Goal: Task Accomplishment & Management: Use online tool/utility

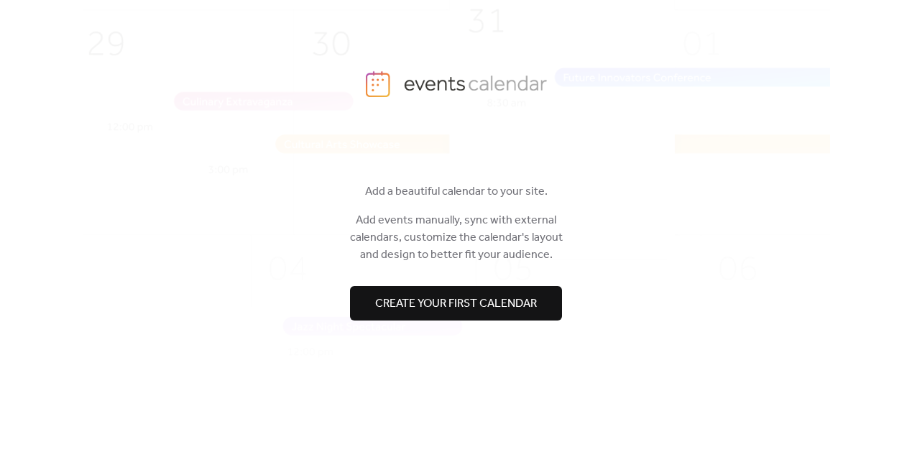
click at [422, 308] on span "Create your first calendar" at bounding box center [456, 303] width 162 height 17
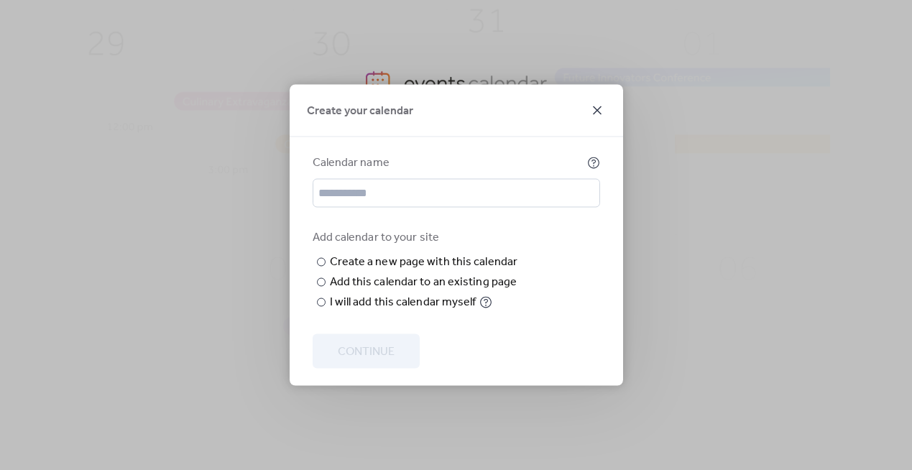
click at [596, 102] on icon at bounding box center [597, 110] width 17 height 17
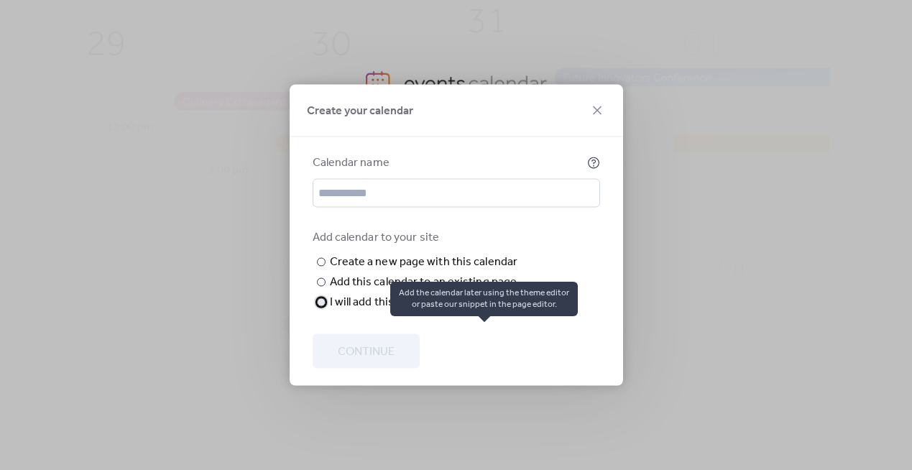
click at [481, 309] on icon at bounding box center [485, 302] width 13 height 13
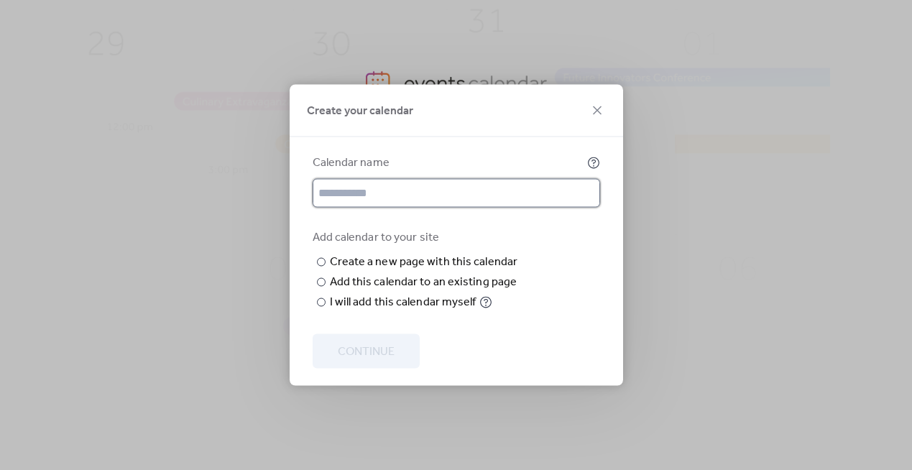
click at [385, 190] on input "text" at bounding box center [456, 193] width 287 height 29
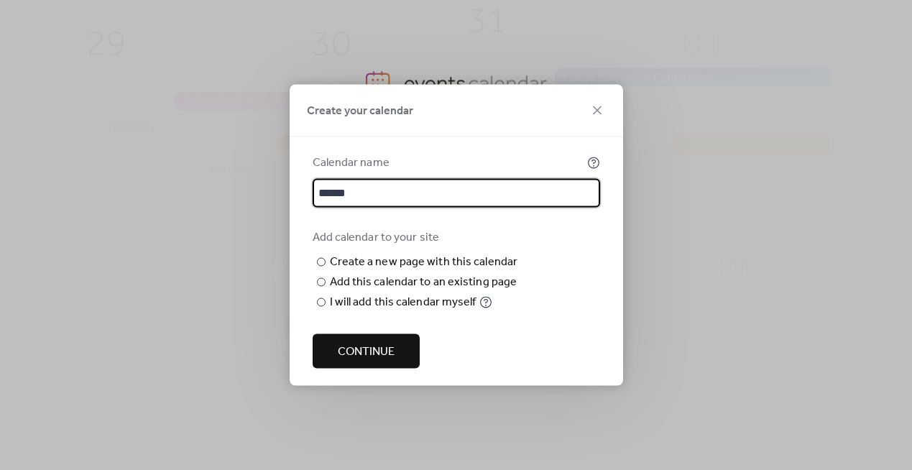
type input "******"
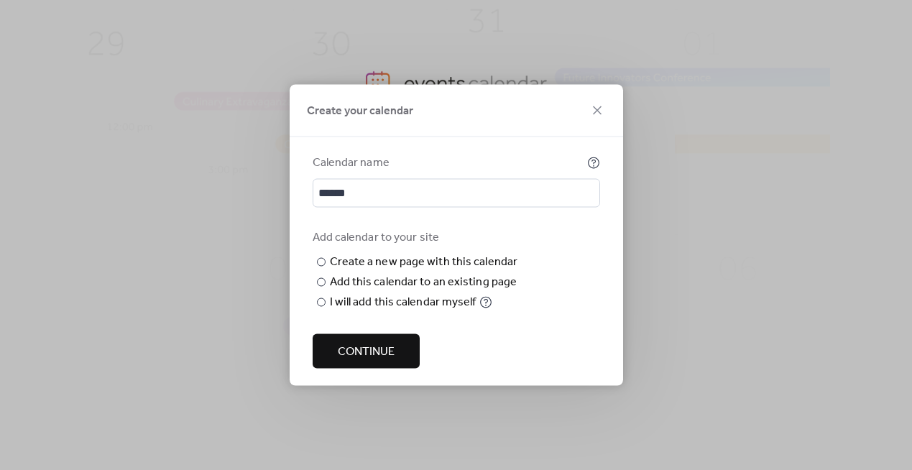
click at [375, 357] on span "Continue" at bounding box center [366, 352] width 57 height 17
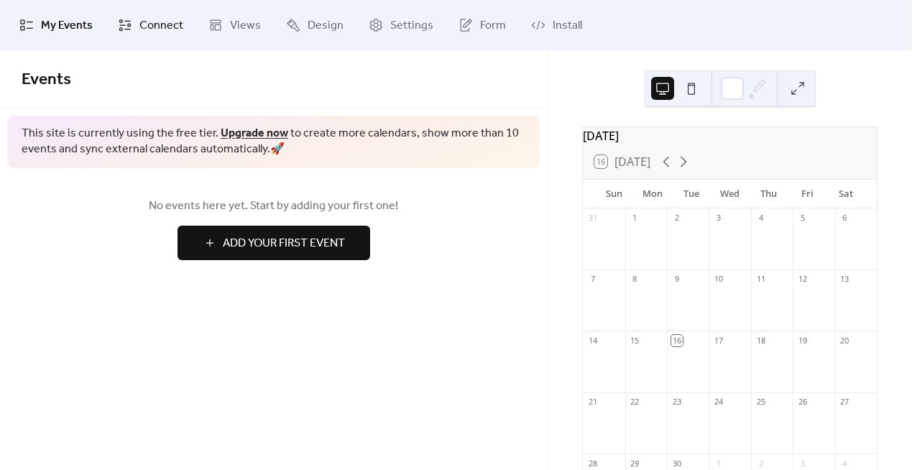
click at [139, 19] on span "Connect" at bounding box center [161, 25] width 44 height 17
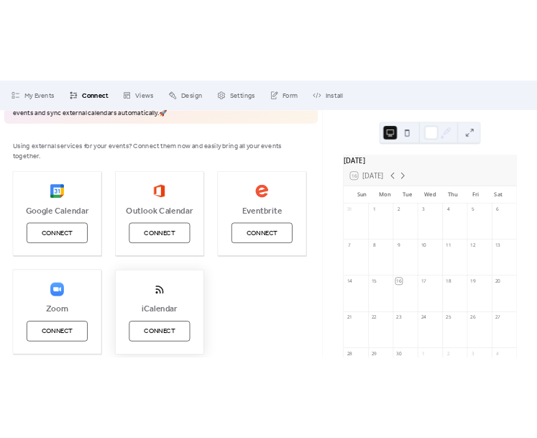
scroll to position [121, 0]
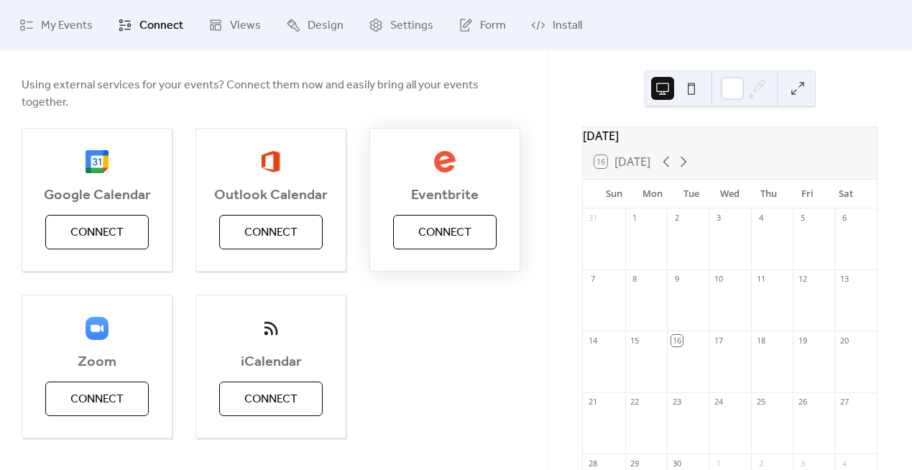
click at [419, 224] on span "Connect" at bounding box center [444, 232] width 53 height 17
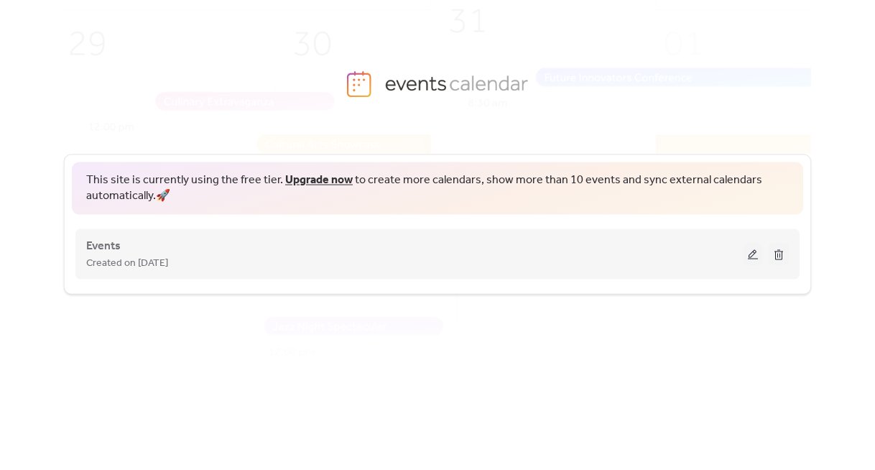
click at [308, 261] on div "Created on [DATE]" at bounding box center [414, 262] width 657 height 17
click at [749, 263] on button at bounding box center [753, 254] width 20 height 22
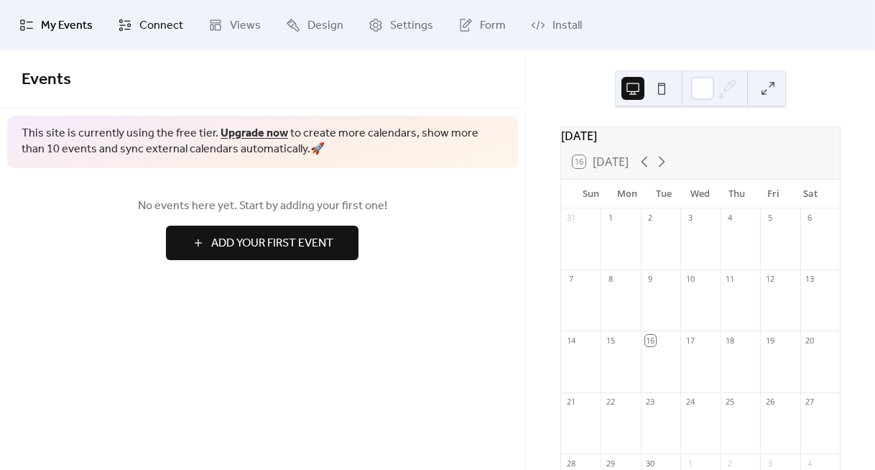
click at [152, 12] on link "Connect" at bounding box center [150, 25] width 87 height 39
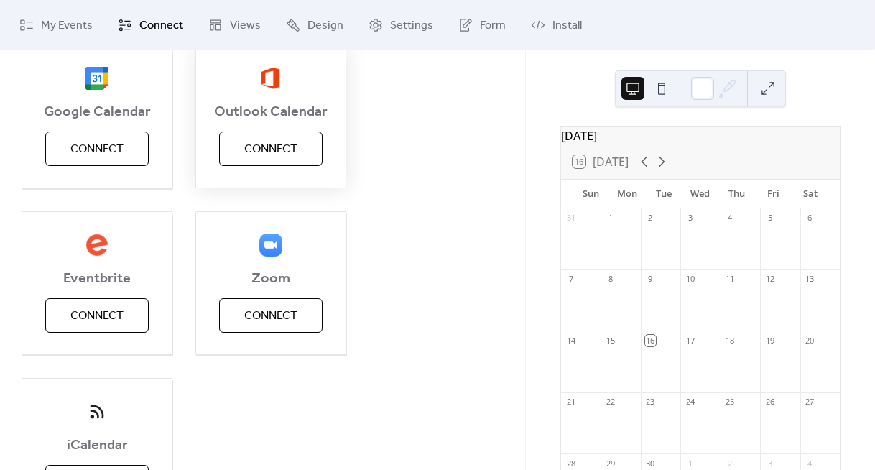
scroll to position [314, 0]
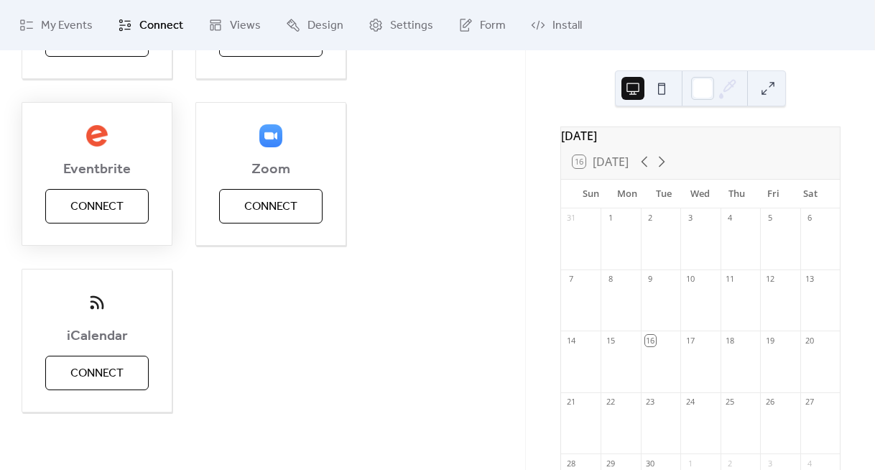
click at [88, 198] on span "Connect" at bounding box center [96, 206] width 53 height 17
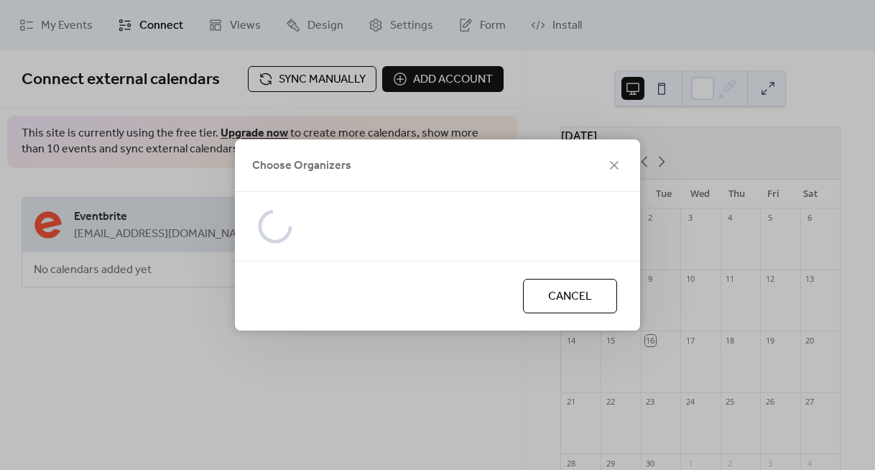
scroll to position [0, 0]
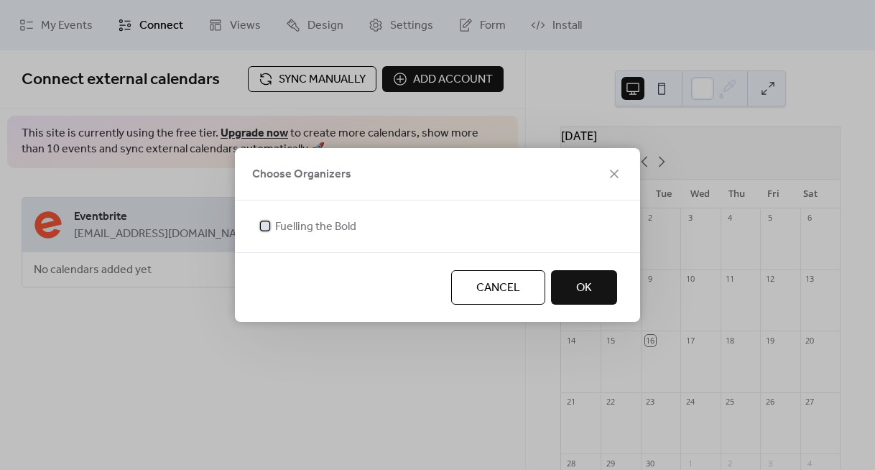
click at [308, 226] on span "Fuelling the Bold" at bounding box center [315, 226] width 81 height 17
click at [607, 278] on button "OK" at bounding box center [584, 287] width 66 height 34
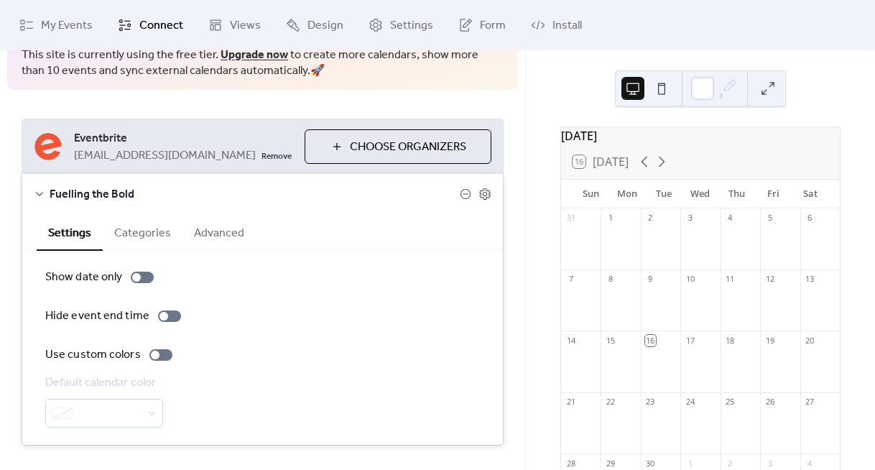
scroll to position [84, 0]
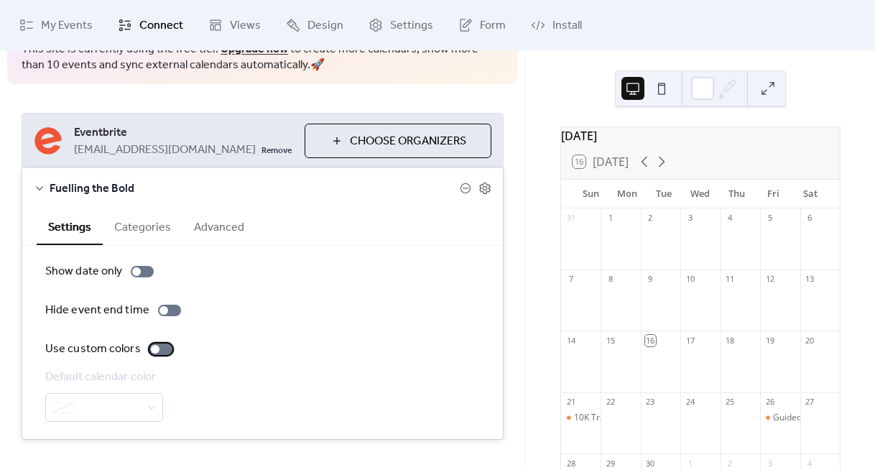
click at [158, 349] on div at bounding box center [160, 349] width 23 height 11
click at [157, 349] on div at bounding box center [160, 349] width 23 height 11
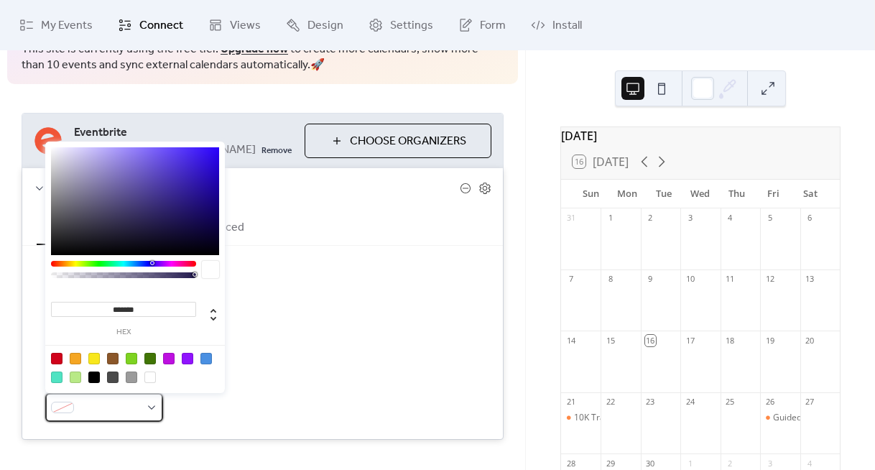
click at [109, 409] on span at bounding box center [110, 408] width 60 height 17
click at [310, 369] on div "Default calendar color" at bounding box center [262, 395] width 435 height 53
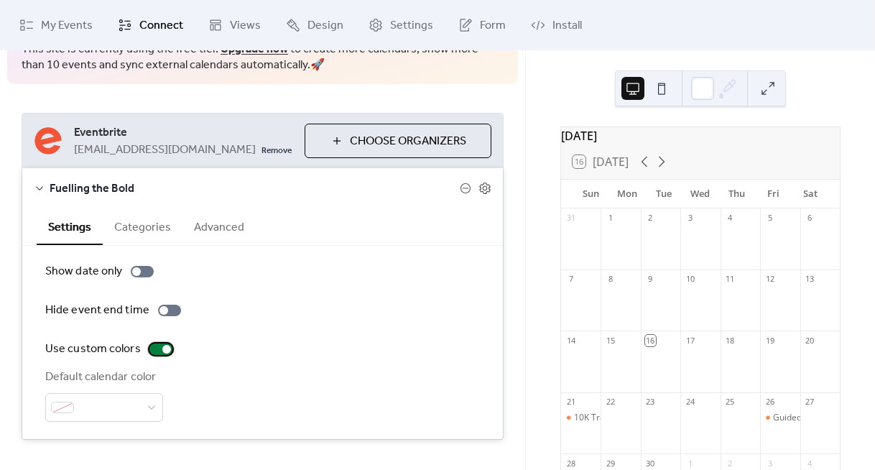
click at [155, 355] on label "Use custom colors" at bounding box center [111, 349] width 133 height 17
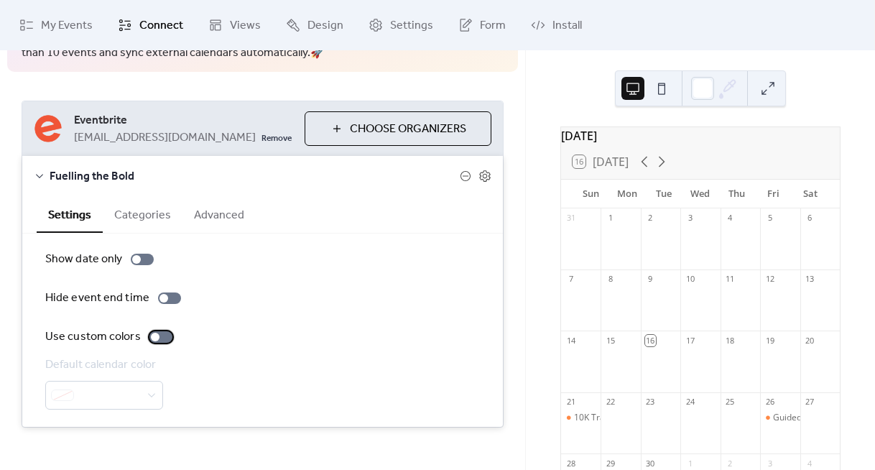
scroll to position [111, 0]
